Goal: Complete application form

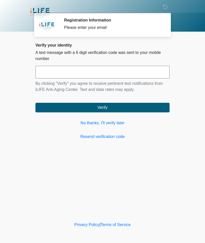
click at [90, 126] on link "No thanks, I'll verify later" at bounding box center [102, 123] width 134 height 6
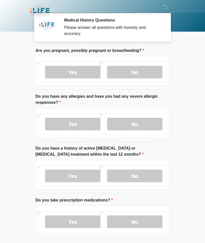
click at [144, 71] on label "No" at bounding box center [134, 72] width 55 height 13
click at [143, 127] on label "No" at bounding box center [134, 124] width 55 height 13
click at [147, 173] on label "No" at bounding box center [134, 176] width 55 height 13
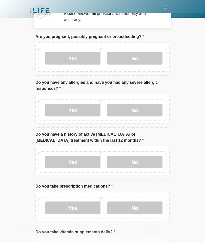
scroll to position [14, 0]
click at [145, 208] on label "No" at bounding box center [134, 207] width 55 height 13
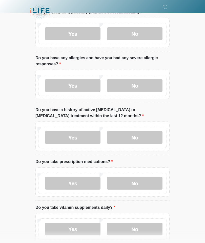
click at [143, 228] on label "No" at bounding box center [134, 229] width 55 height 13
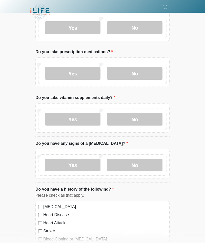
click at [146, 162] on label "No" at bounding box center [134, 165] width 55 height 13
click at [143, 166] on label "No" at bounding box center [134, 165] width 55 height 13
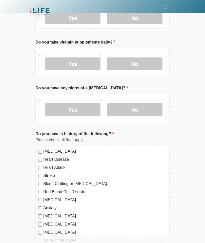
scroll to position [203, 0]
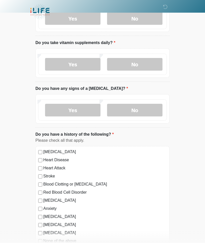
click at [68, 241] on label "None of the above" at bounding box center [104, 241] width 123 height 6
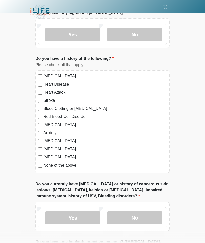
scroll to position [279, 0]
click at [152, 218] on label "No" at bounding box center [134, 217] width 55 height 13
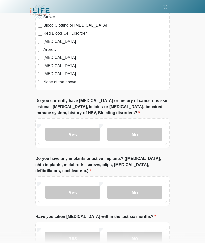
scroll to position [361, 0]
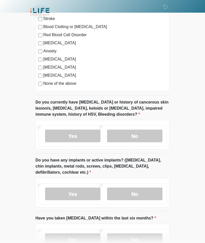
click at [150, 191] on label "No" at bounding box center [134, 194] width 55 height 13
click at [148, 239] on label "No" at bounding box center [134, 239] width 55 height 13
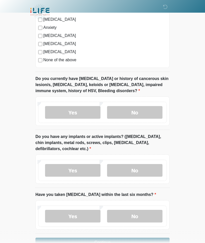
scroll to position [394, 0]
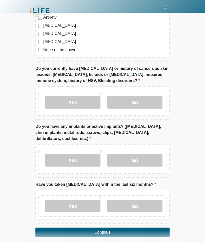
click at [147, 231] on button "Continue" at bounding box center [102, 232] width 134 height 10
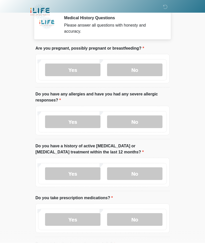
scroll to position [0, 0]
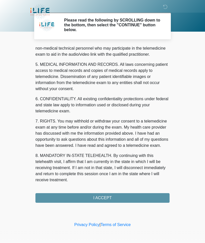
click at [145, 199] on button "I ACCEPT" at bounding box center [102, 198] width 134 height 10
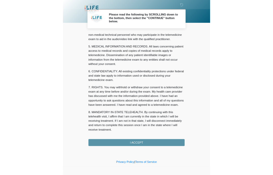
scroll to position [152, 0]
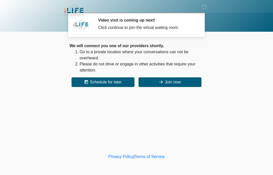
click at [172, 81] on button "Join now" at bounding box center [170, 82] width 63 height 10
